Goal: Browse casually

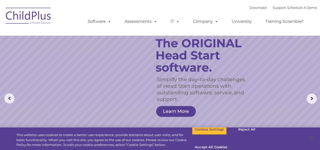
select select "MEDIUM"
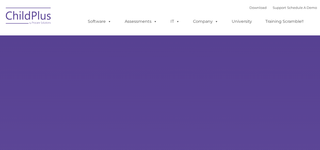
type input ""
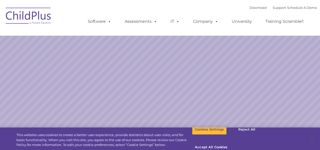
select select "MEDIUM"
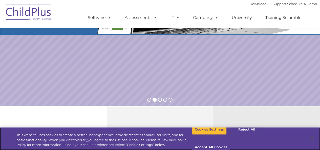
scroll to position [619, 0]
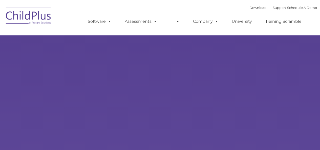
type input ""
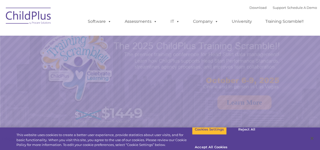
select select "MEDIUM"
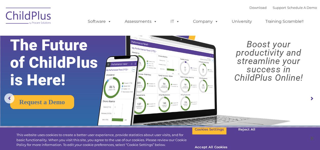
click at [309, 98] on rs-arrow at bounding box center [312, 99] width 10 height 10
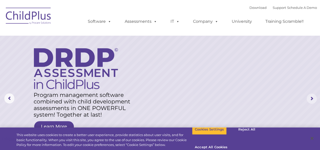
click at [309, 98] on rs-arrow at bounding box center [312, 99] width 10 height 10
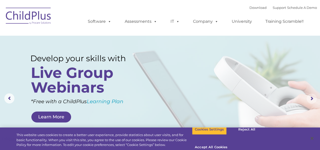
click at [309, 98] on rs-arrow at bounding box center [312, 99] width 10 height 10
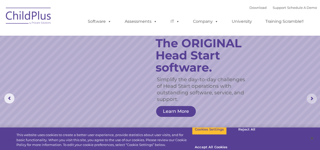
click at [309, 98] on rs-arrow at bounding box center [312, 99] width 10 height 10
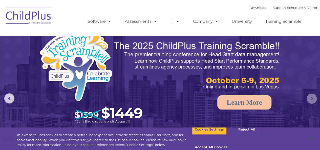
click at [309, 98] on rs-arrow at bounding box center [312, 99] width 10 height 10
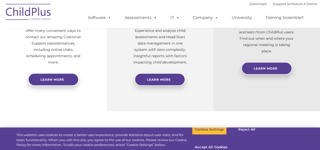
scroll to position [199, 0]
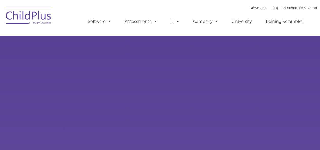
select select "MEDIUM"
